Goal: Find contact information: Find contact information

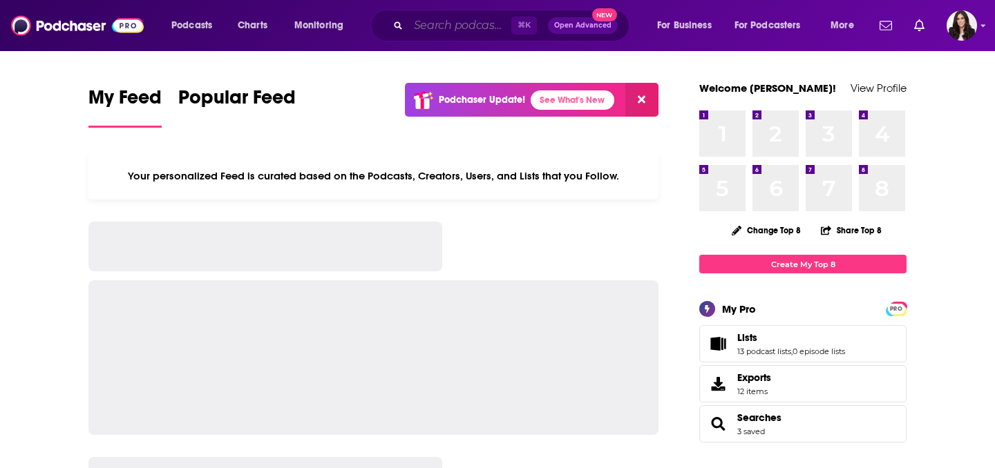
click at [439, 28] on input "Search podcasts, credits, & more..." at bounding box center [459, 26] width 103 height 22
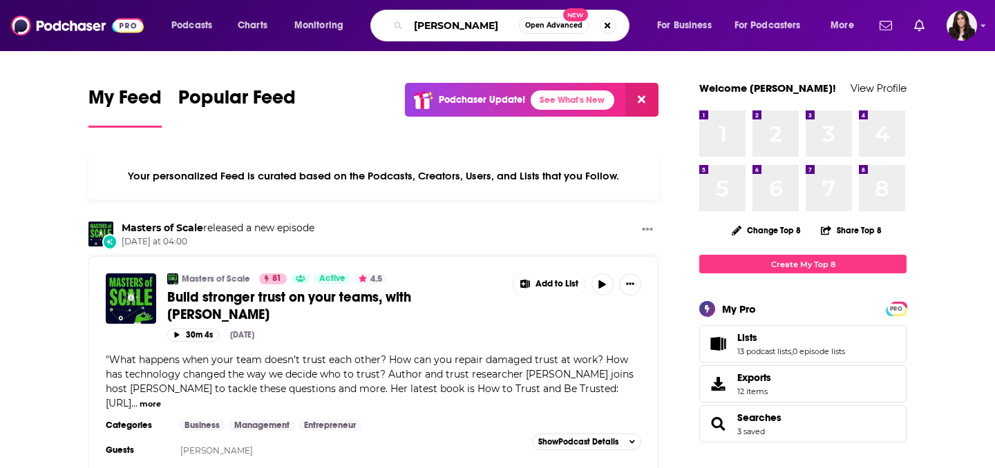
type input "[PERSON_NAME]"
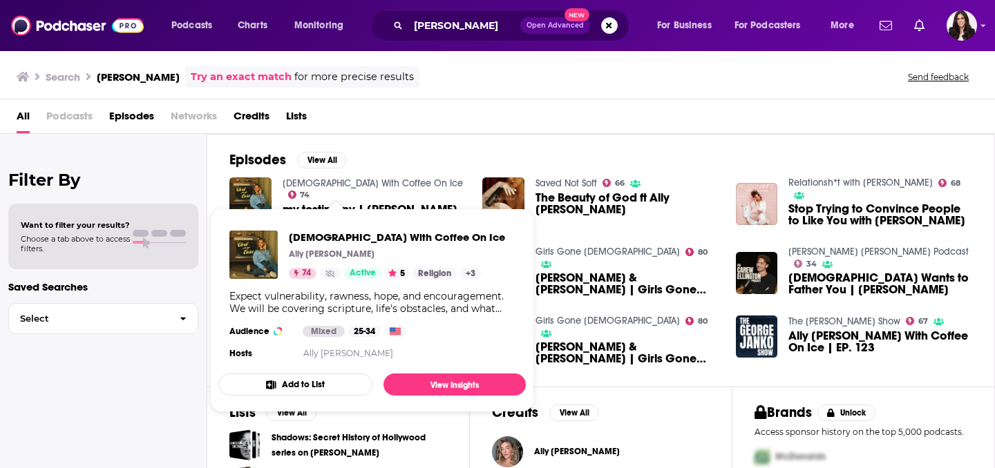
click at [359, 189] on link "Christ With Coffee On Ice" at bounding box center [373, 184] width 180 height 12
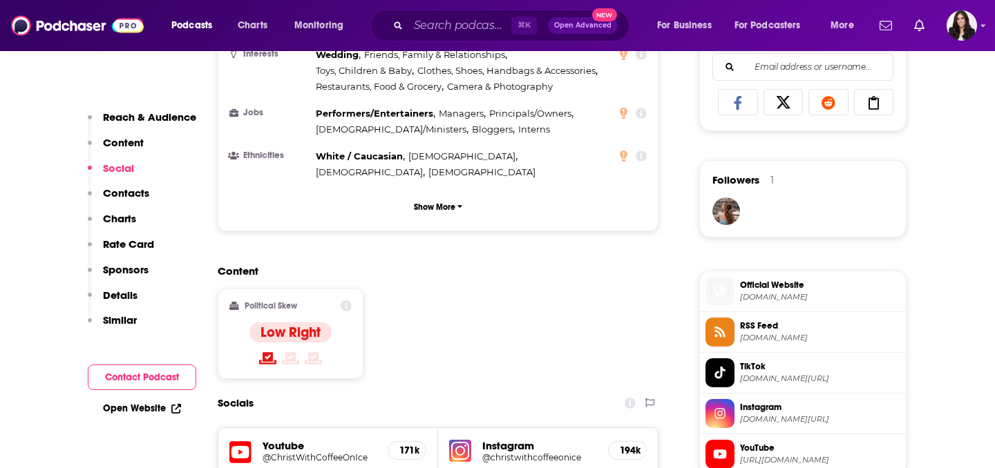
scroll to position [1095, 0]
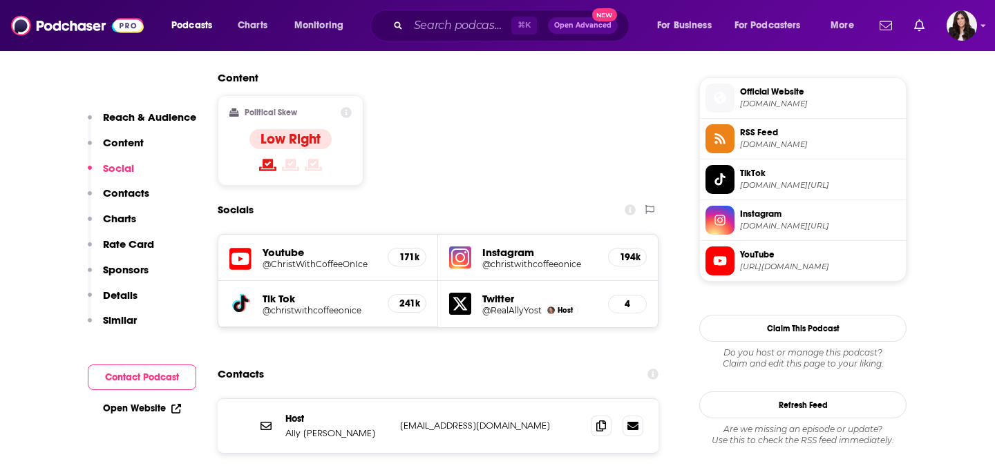
click at [536, 420] on p "prinquiries.allyyost@gmail.com" at bounding box center [490, 426] width 180 height 12
click at [598, 420] on icon at bounding box center [601, 425] width 10 height 11
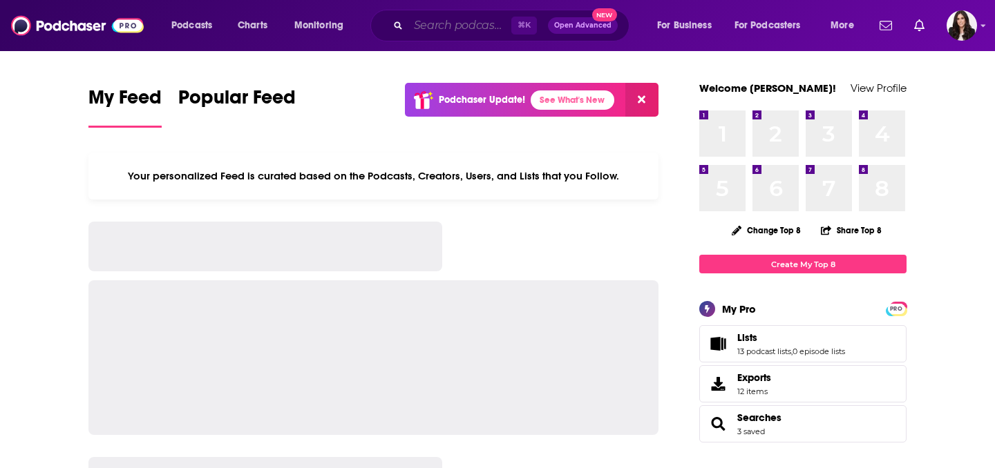
click at [455, 35] on input "Search podcasts, credits, & more..." at bounding box center [459, 26] width 103 height 22
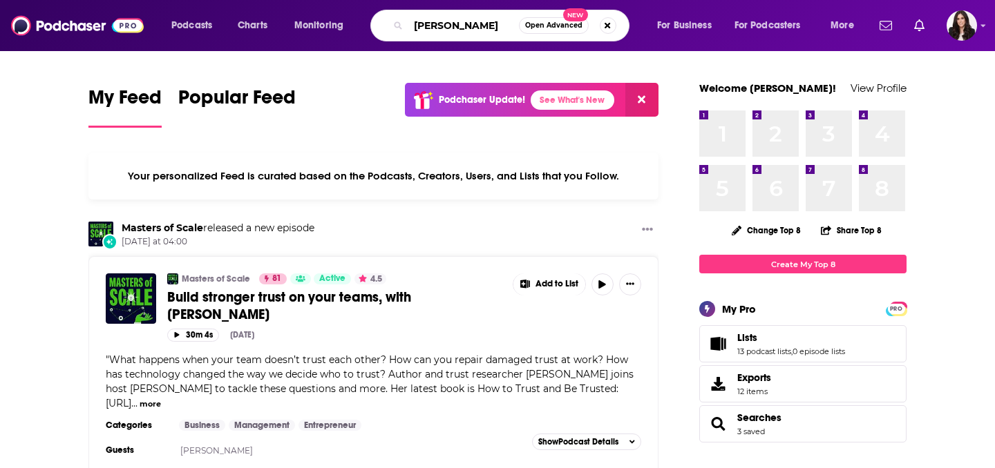
type input "[PERSON_NAME]"
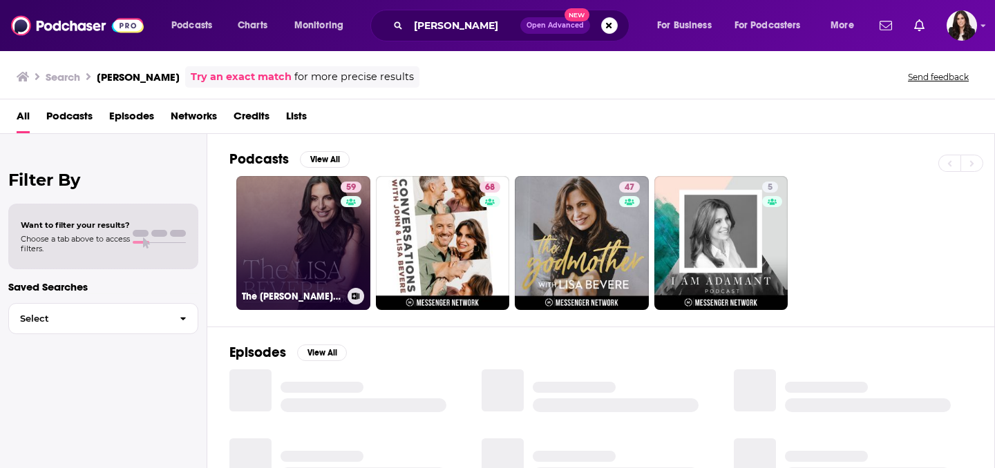
click at [305, 300] on h3 "The [PERSON_NAME] Podcast" at bounding box center [292, 297] width 100 height 12
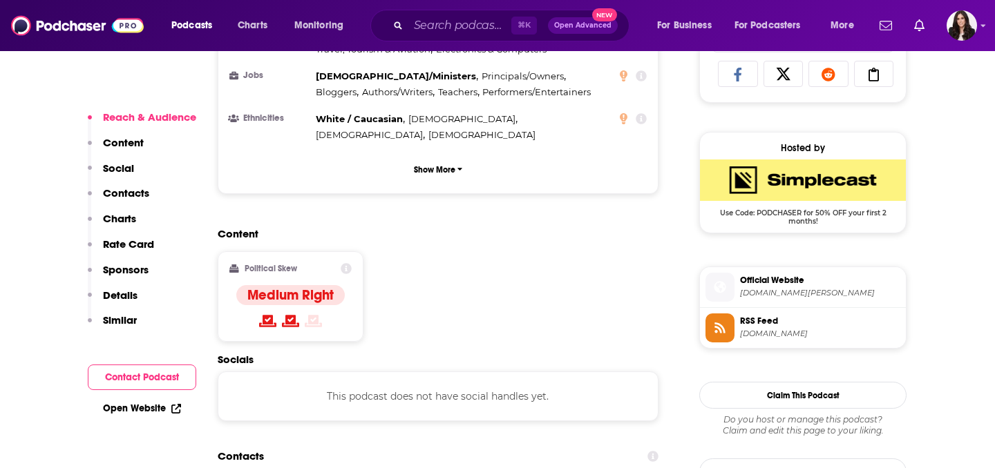
scroll to position [962, 0]
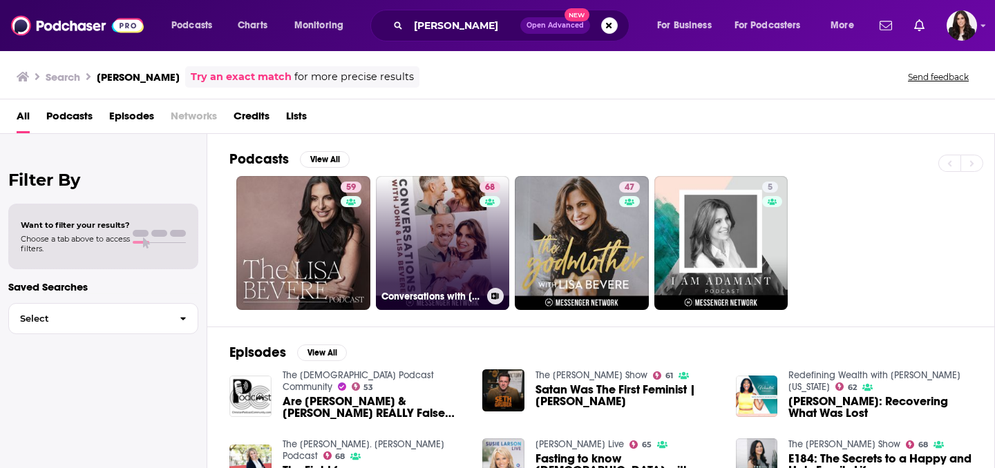
click at [462, 282] on link "68 Conversations with [PERSON_NAME] & [PERSON_NAME]" at bounding box center [443, 243] width 134 height 134
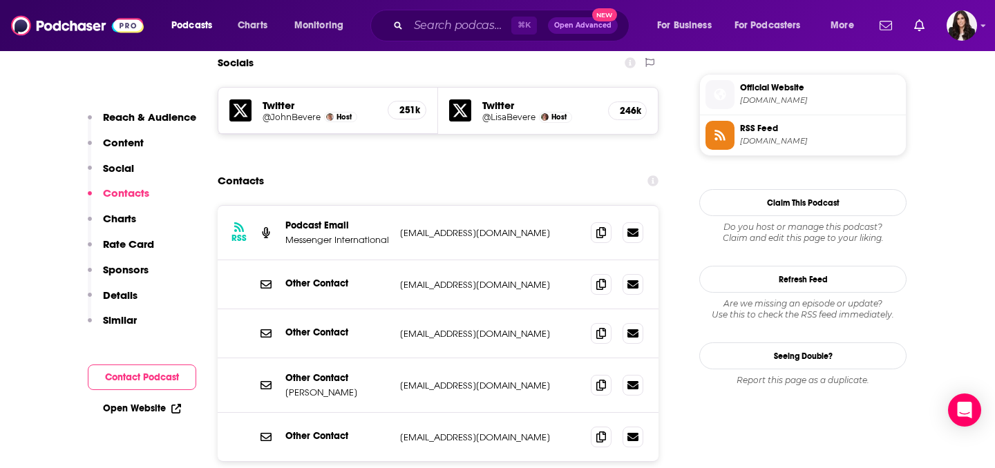
scroll to position [1235, 0]
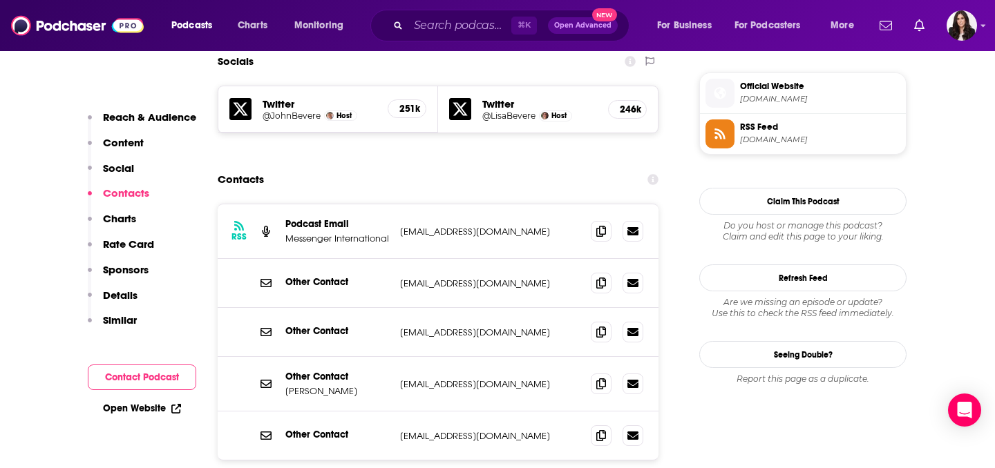
drag, startPoint x: 359, startPoint y: 309, endPoint x: 284, endPoint y: 315, distance: 74.9
click at [284, 357] on div "Other Contact [PERSON_NAME] [PERSON_NAME][EMAIL_ADDRESS][DOMAIN_NAME] [EMAIL_AD…" at bounding box center [438, 384] width 441 height 55
click at [320, 357] on div "Other Contact [PERSON_NAME] [PERSON_NAME][EMAIL_ADDRESS][DOMAIN_NAME] [EMAIL_AD…" at bounding box center [438, 384] width 441 height 55
drag, startPoint x: 285, startPoint y: 307, endPoint x: 365, endPoint y: 304, distance: 79.5
click at [365, 386] on p "[PERSON_NAME]" at bounding box center [337, 392] width 104 height 12
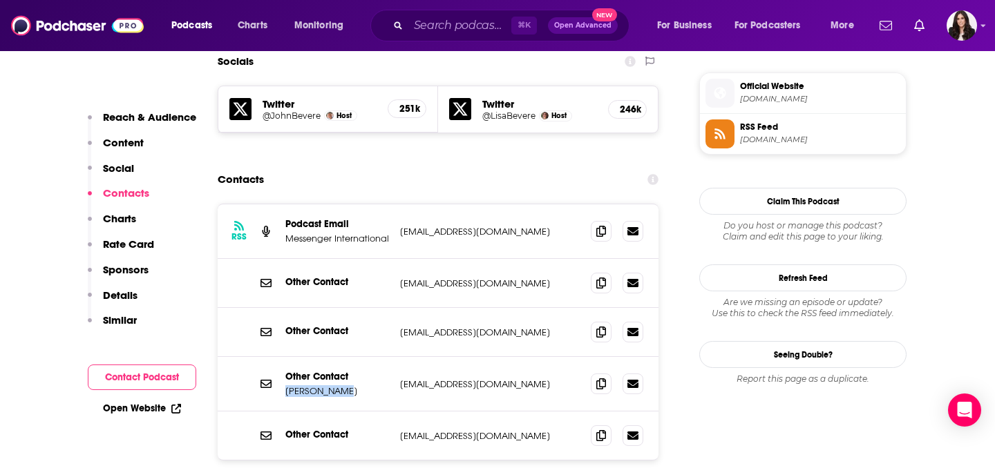
copy p "[PERSON_NAME]"
click at [380, 386] on p "[PERSON_NAME]" at bounding box center [337, 392] width 104 height 12
click at [594, 373] on span at bounding box center [601, 383] width 21 height 21
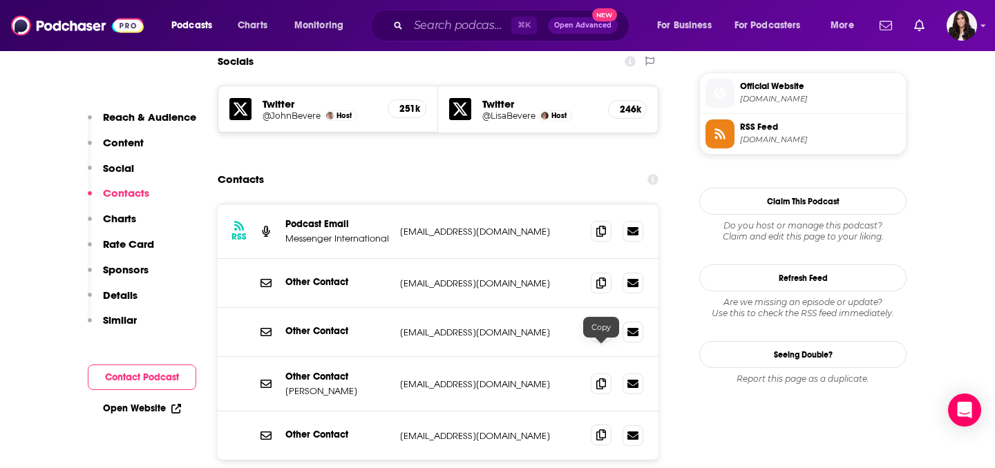
click at [601, 425] on span at bounding box center [601, 435] width 21 height 21
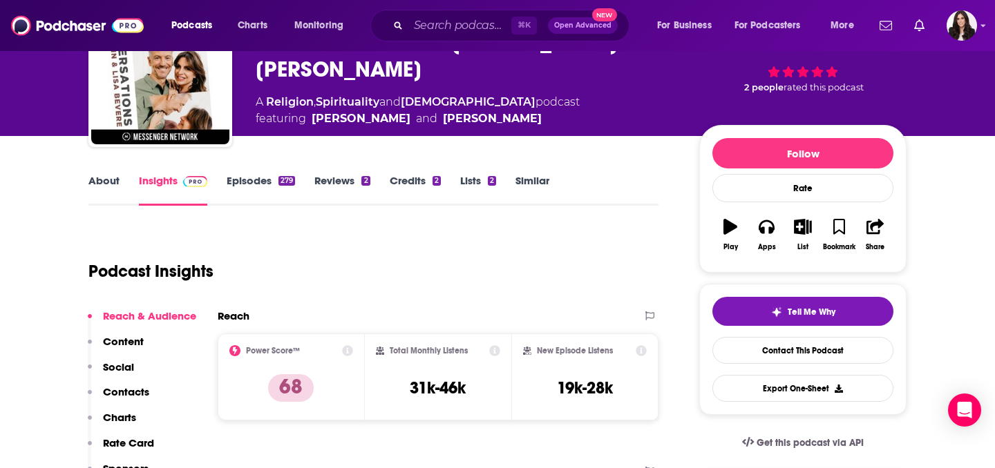
scroll to position [0, 0]
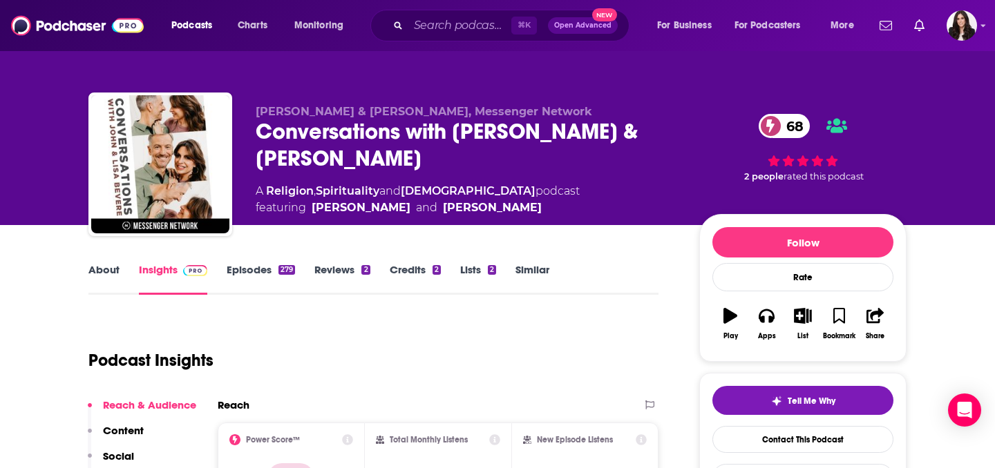
click at [466, 38] on div "⌘ K Open Advanced New" at bounding box center [499, 26] width 259 height 32
click at [484, 29] on input "Search podcasts, credits, & more..." at bounding box center [459, 26] width 103 height 22
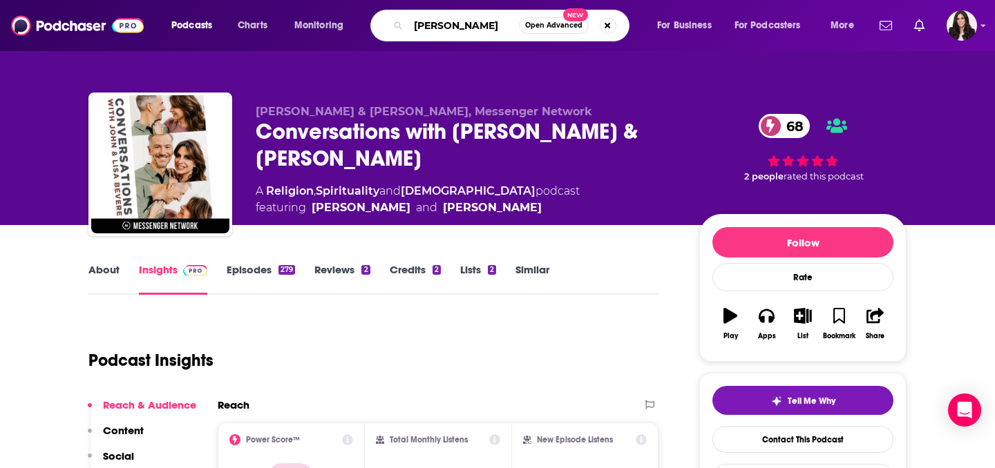
type input "[PERSON_NAME]"
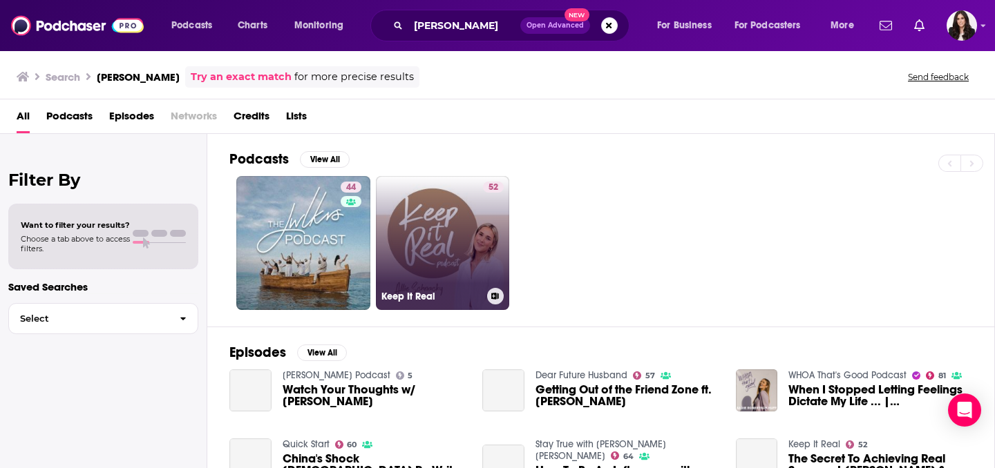
click at [418, 240] on link "52 Keep It Real" at bounding box center [443, 243] width 134 height 134
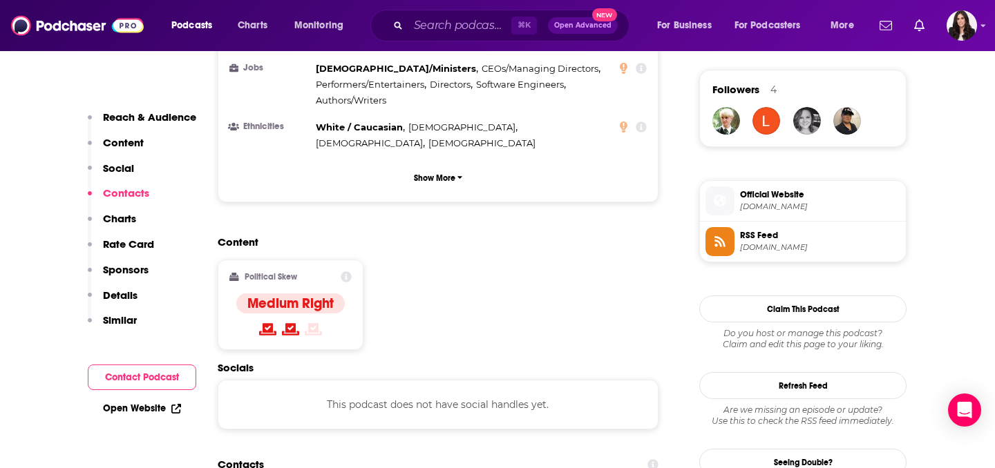
scroll to position [1141, 0]
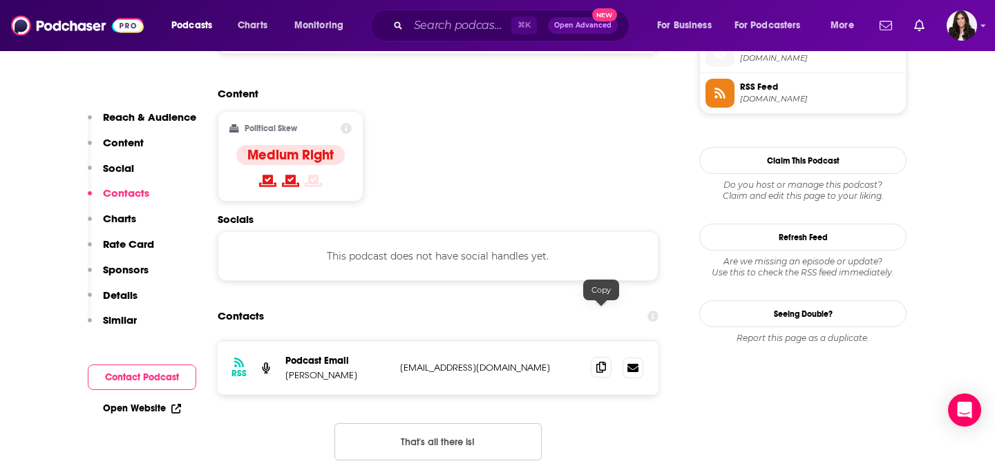
click at [594, 357] on span at bounding box center [601, 367] width 21 height 21
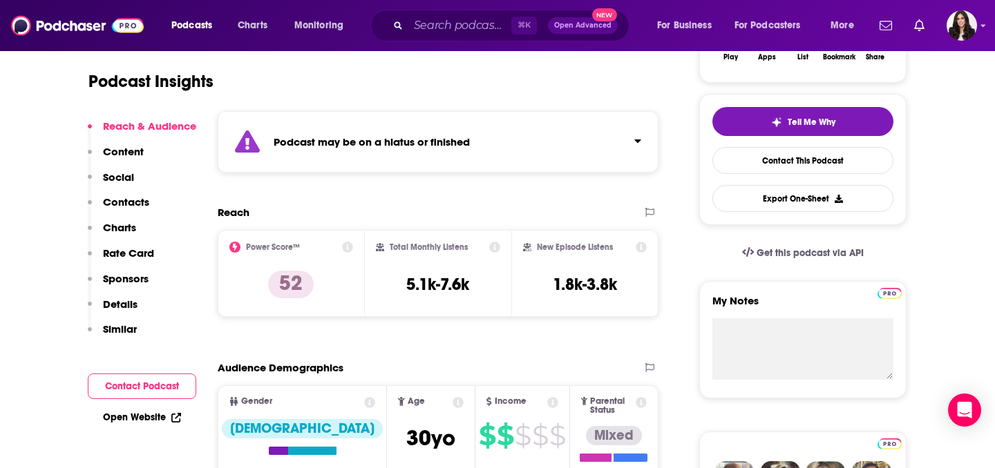
scroll to position [0, 0]
